Goal: Check status: Check status

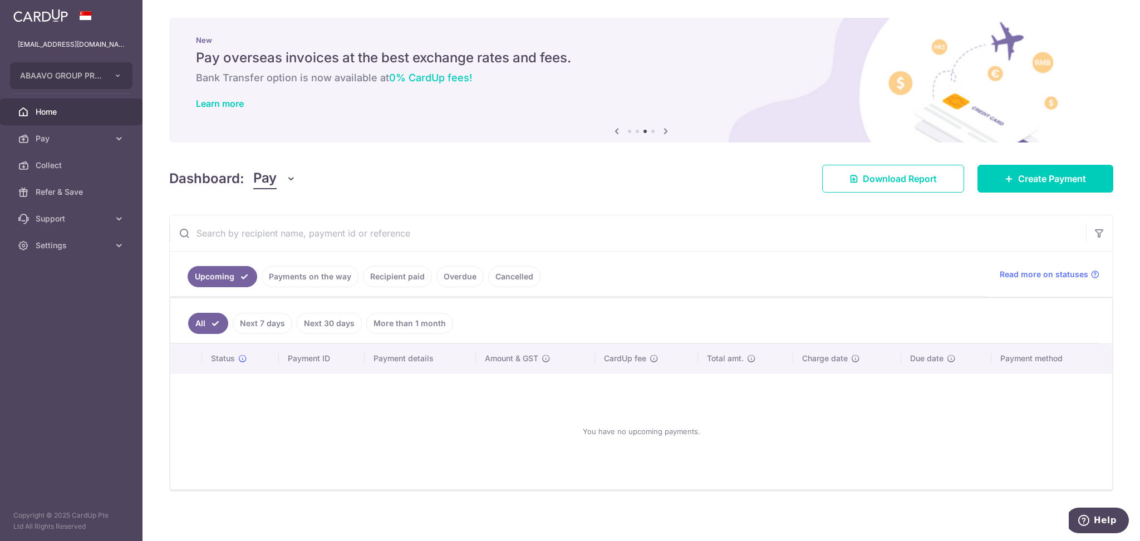
click at [335, 272] on link "Payments on the way" at bounding box center [310, 276] width 97 height 21
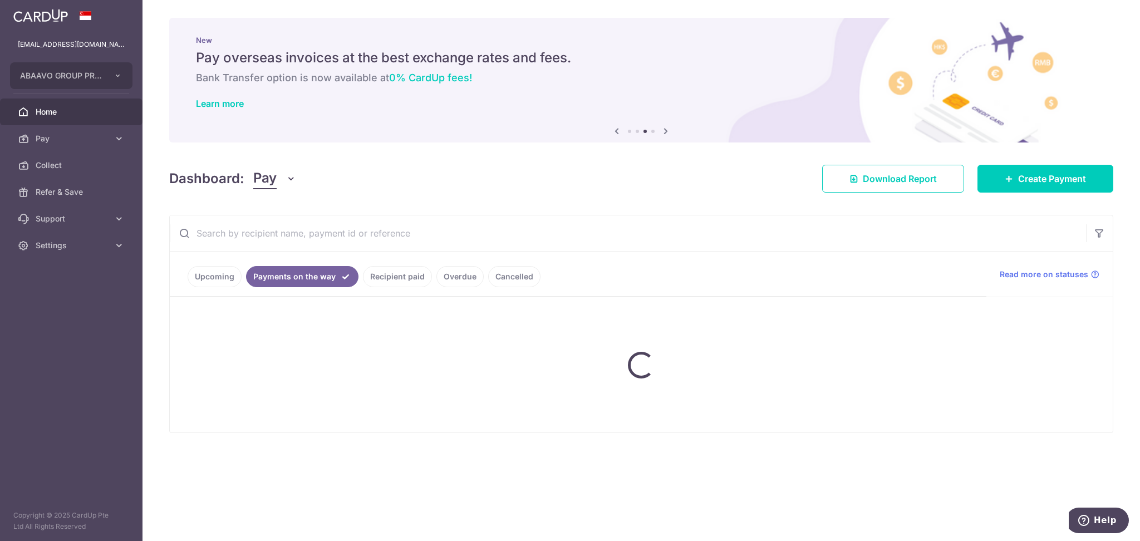
click at [395, 279] on ul "Upcoming Payments on the way Recipient paid Overdue Cancelled" at bounding box center [578, 274] width 817 height 45
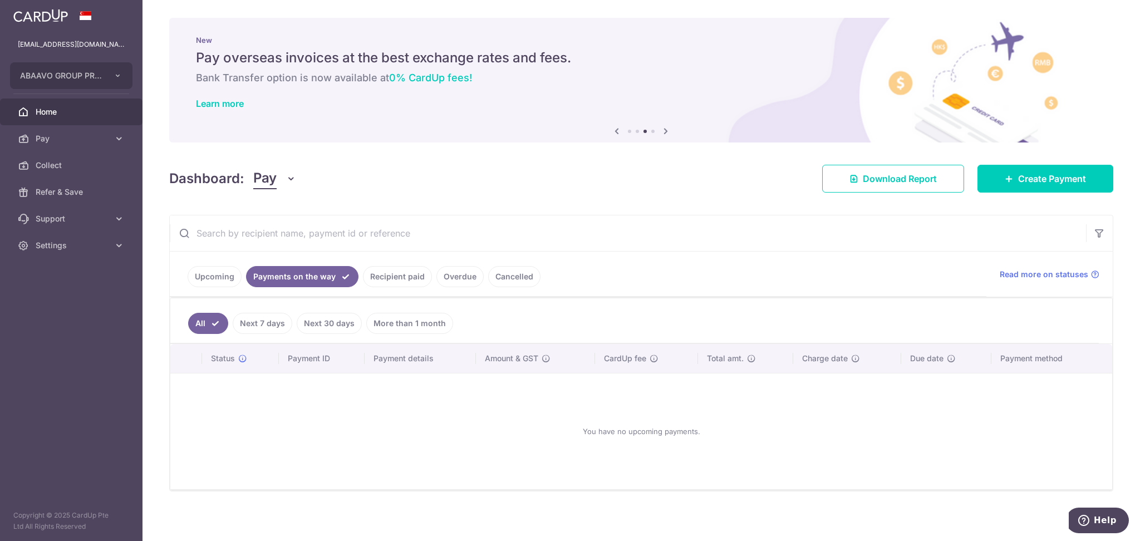
click at [272, 321] on link "Next 7 days" at bounding box center [263, 323] width 60 height 21
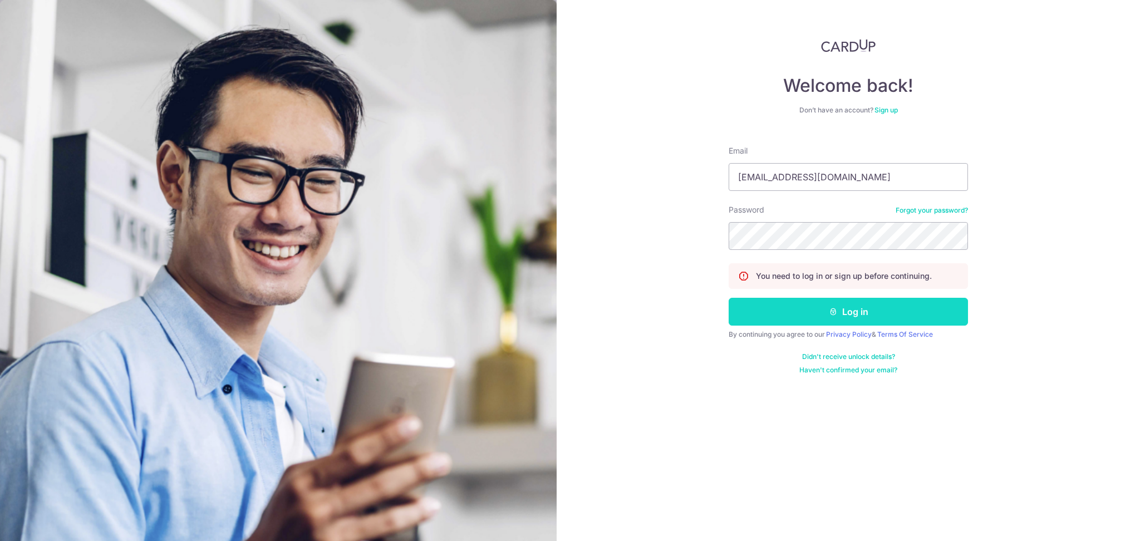
click at [866, 308] on button "Log in" at bounding box center [848, 312] width 239 height 28
